Goal: Information Seeking & Learning: Learn about a topic

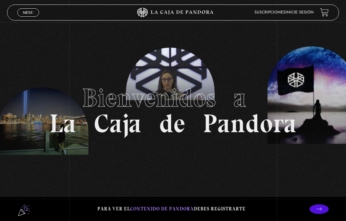
click at [27, 12] on span "Menu" at bounding box center [28, 13] width 11 height 4
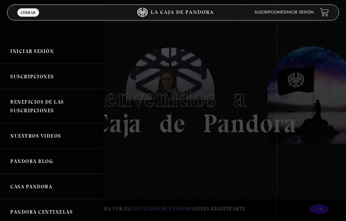
click at [23, 46] on link "Iniciar Sesión" at bounding box center [52, 50] width 104 height 25
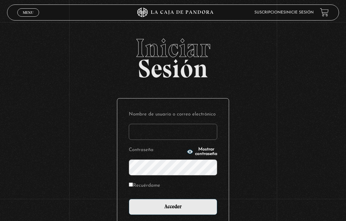
click at [195, 135] on input "Nombre de usuario o correo electrónico" at bounding box center [173, 132] width 88 height 16
click at [197, 134] on input "Nombre de usuario o correo electrónico" at bounding box center [173, 132] width 88 height 16
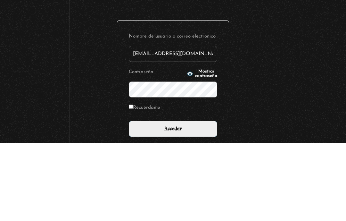
type input "saryquesadav@gmail.com"
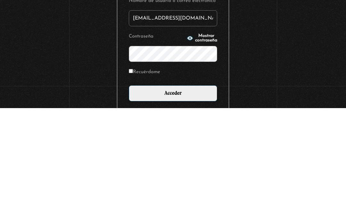
click at [187, 149] on icon "button" at bounding box center [190, 151] width 6 height 4
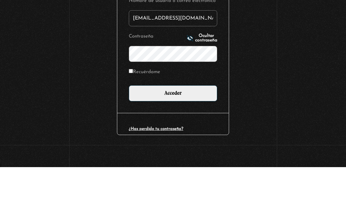
click at [197, 139] on input "Acceder" at bounding box center [173, 147] width 88 height 16
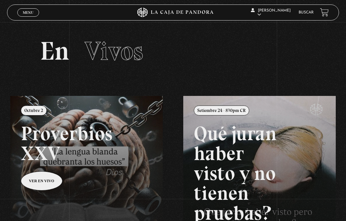
click at [31, 14] on span "Menu" at bounding box center [28, 13] width 11 height 4
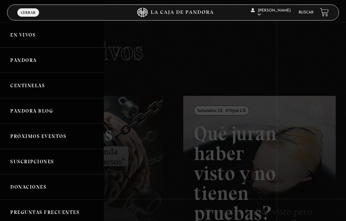
click at [137, 114] on div at bounding box center [173, 110] width 346 height 221
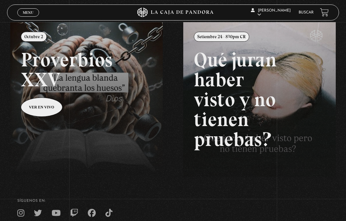
scroll to position [73, 0]
click at [39, 102] on link at bounding box center [183, 132] width 346 height 221
click at [42, 109] on link at bounding box center [183, 132] width 346 height 221
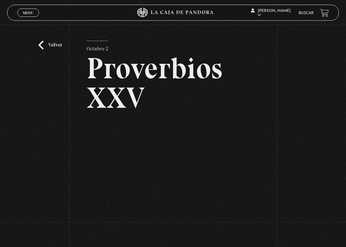
scroll to position [9, 0]
click at [304, 13] on link "Buscar" at bounding box center [305, 13] width 15 height 4
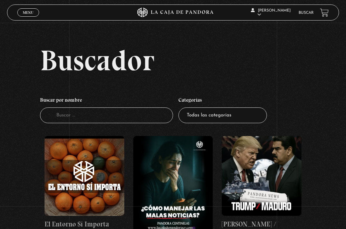
click at [114, 117] on input "Buscador" at bounding box center [106, 115] width 133 height 16
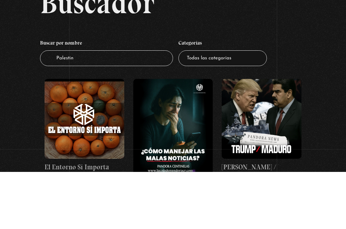
type input "[GEOGRAPHIC_DATA]"
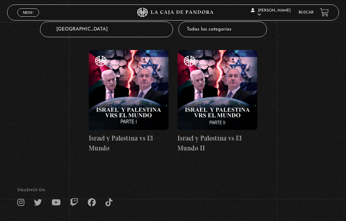
scroll to position [84, 0]
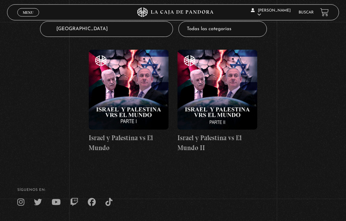
click at [90, 127] on figure at bounding box center [129, 90] width 80 height 80
click at [95, 136] on h4 "Israel y Palestina vs El Mundo" at bounding box center [129, 143] width 80 height 20
